Goal: Check status: Check status

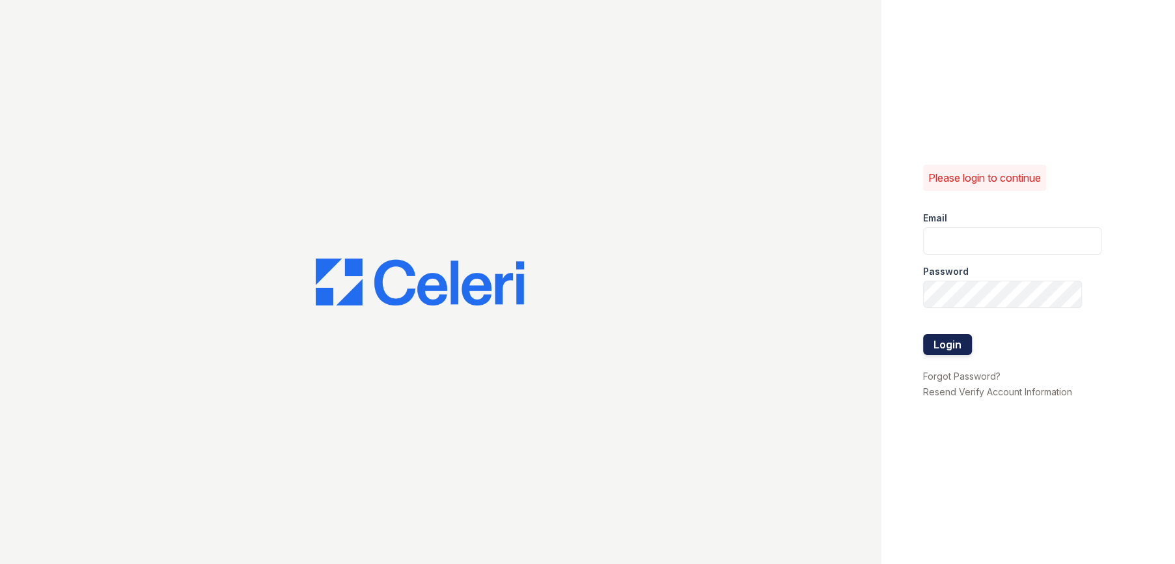
type input "renewbanburylake@trinity-pm.com"
click at [959, 342] on button "Login" at bounding box center [947, 344] width 49 height 21
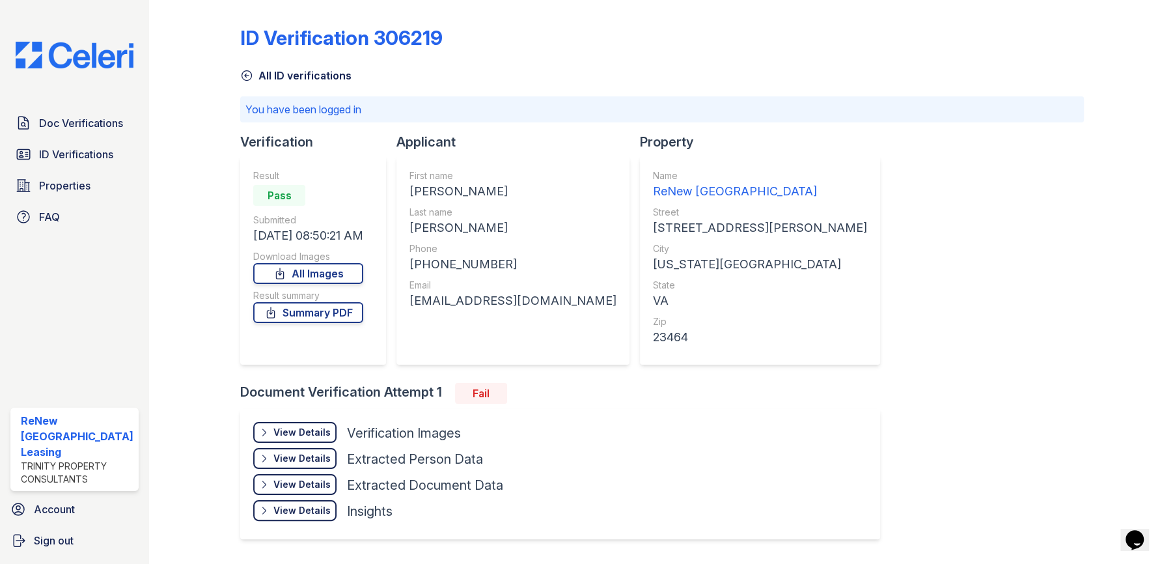
click at [276, 432] on div "View Details" at bounding box center [301, 432] width 57 height 13
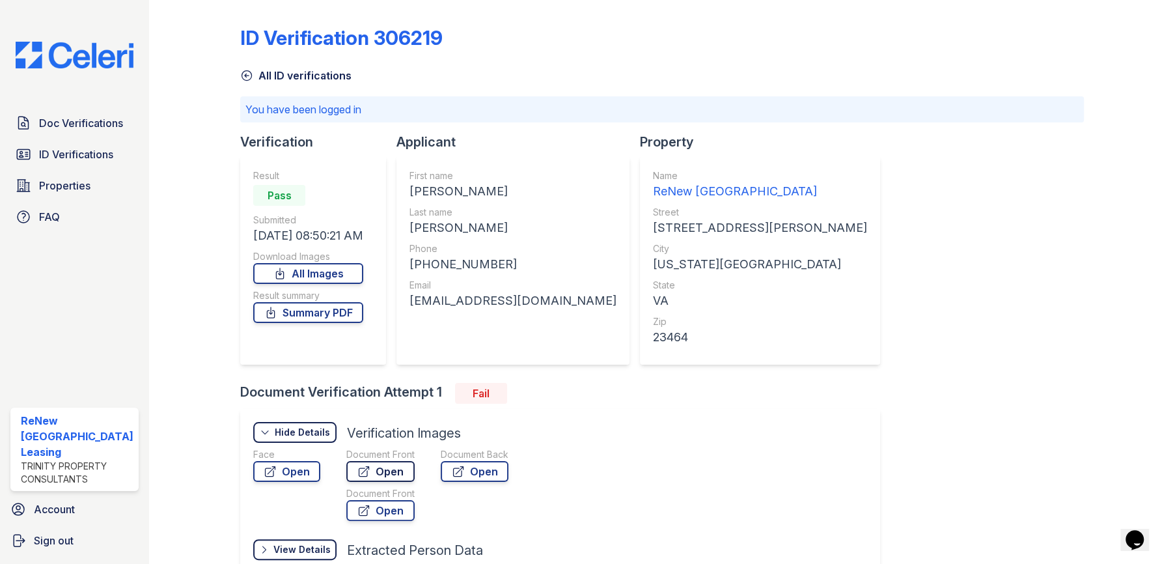
click at [366, 469] on icon at bounding box center [363, 471] width 13 height 13
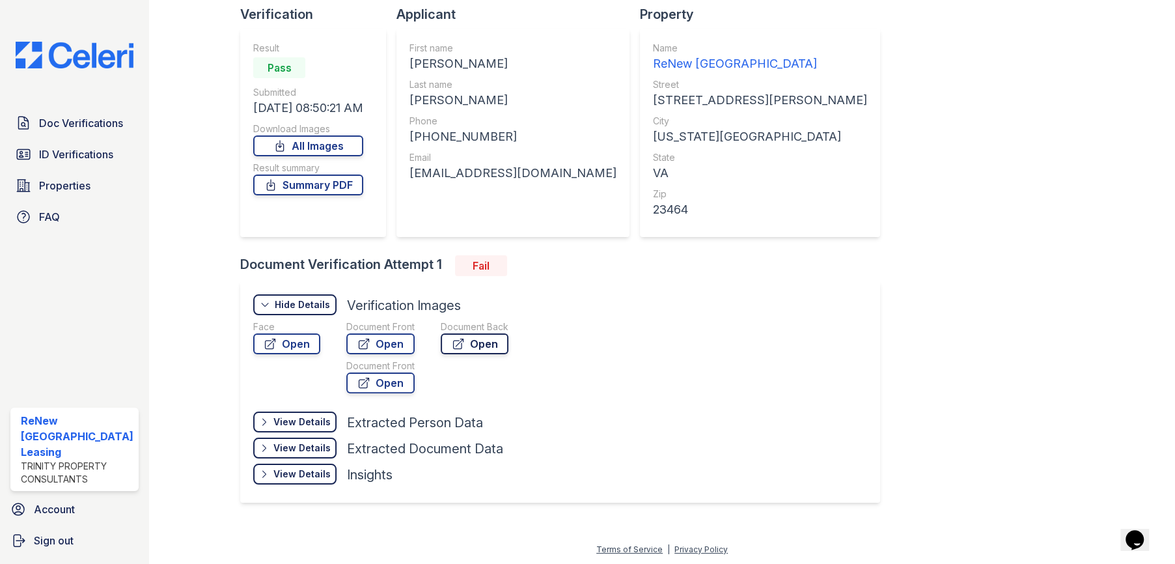
click at [471, 345] on link "Open" at bounding box center [475, 343] width 68 height 21
click at [377, 382] on link "Open" at bounding box center [380, 382] width 68 height 21
